Goal: Information Seeking & Learning: Learn about a topic

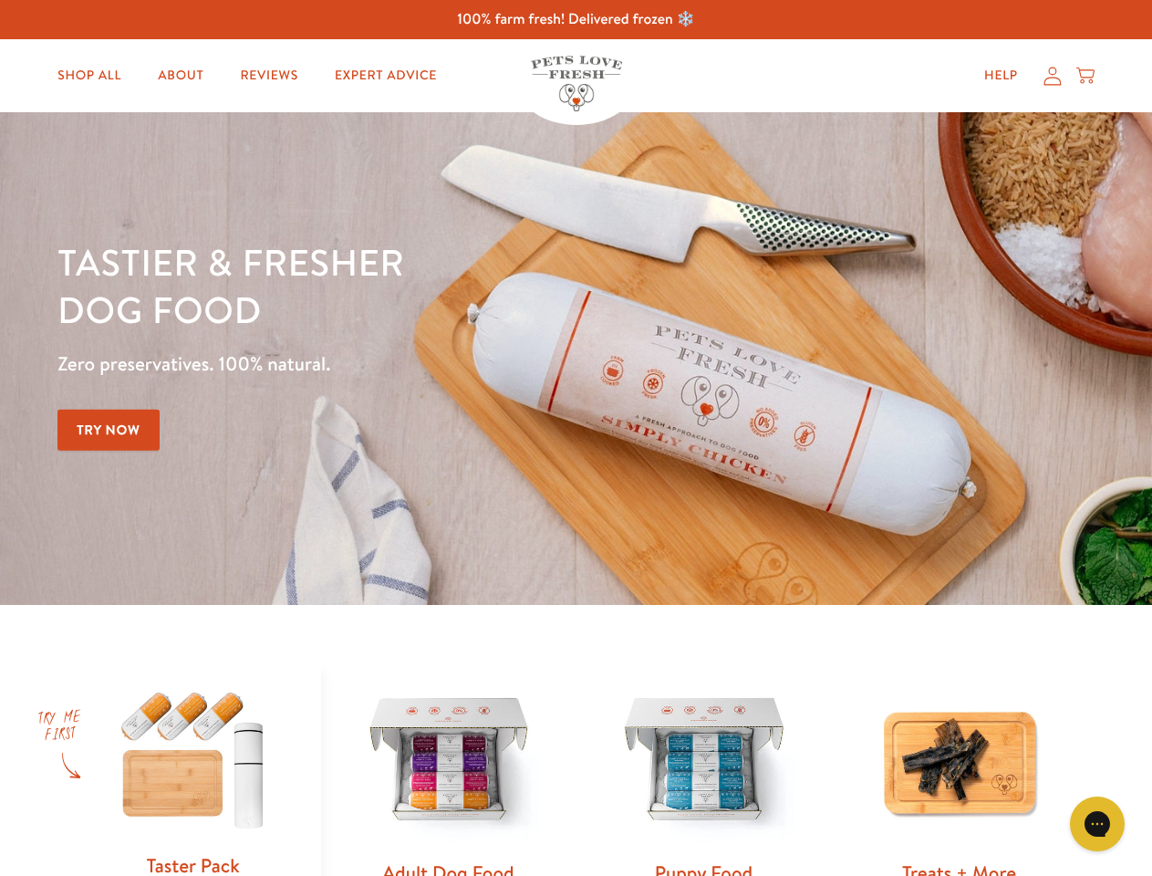
click at [576, 438] on div "Tastier & fresher dog food Zero preservatives. 100% natural. Try Now" at bounding box center [403, 358] width 692 height 241
click at [1098, 824] on icon "Gorgias live chat" at bounding box center [1097, 823] width 17 height 17
